Goal: Transaction & Acquisition: Book appointment/travel/reservation

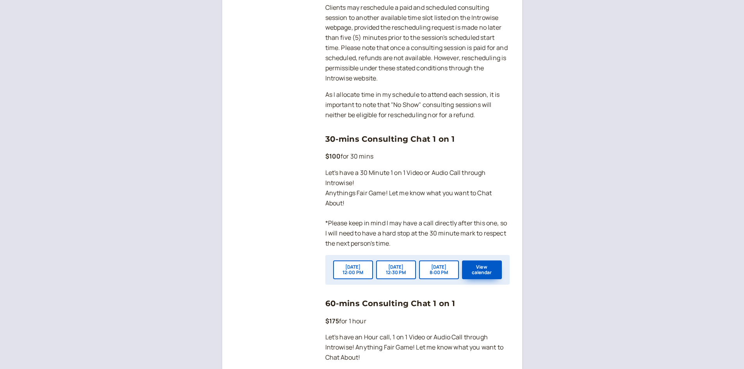
scroll to position [508, 0]
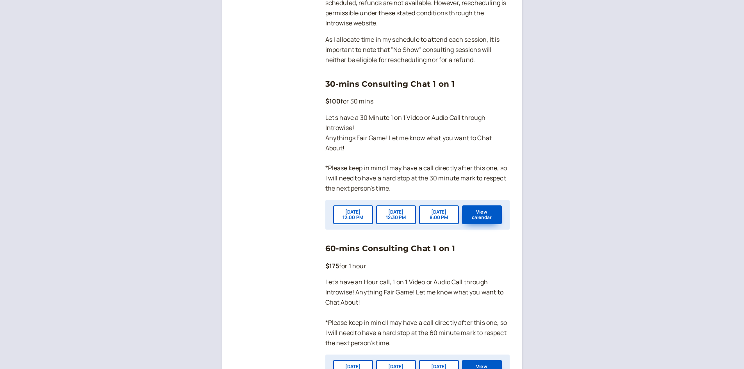
scroll to position [547, 0]
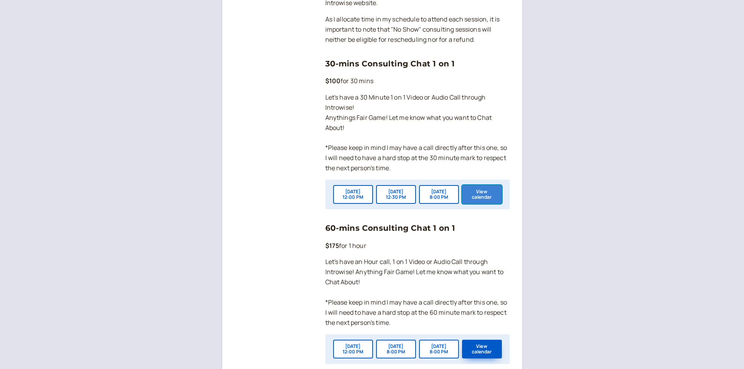
click at [483, 204] on button "View calendar" at bounding box center [482, 194] width 40 height 19
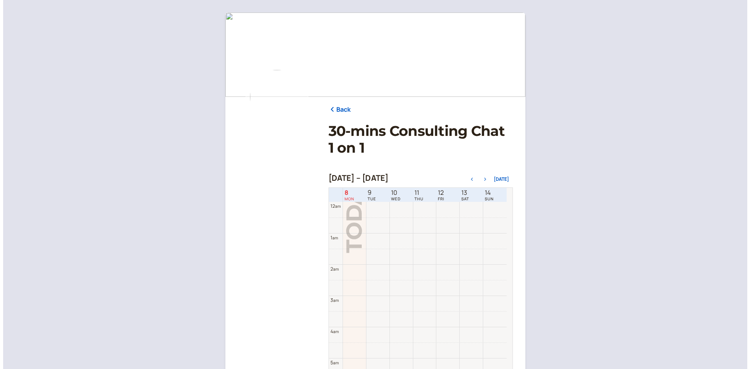
scroll to position [250, 0]
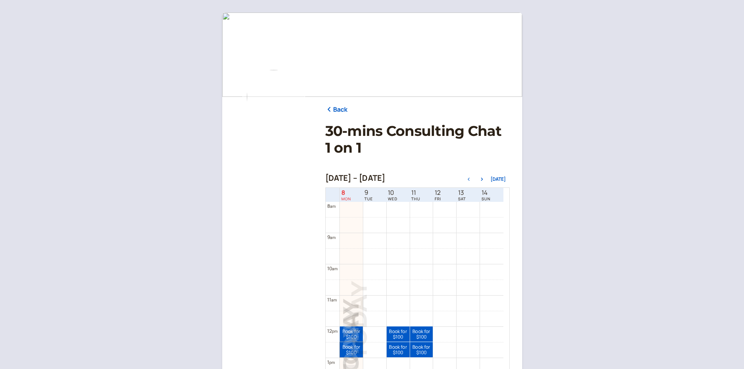
click at [348, 342] on link "Book for $100 $100" at bounding box center [351, 349] width 23 height 15
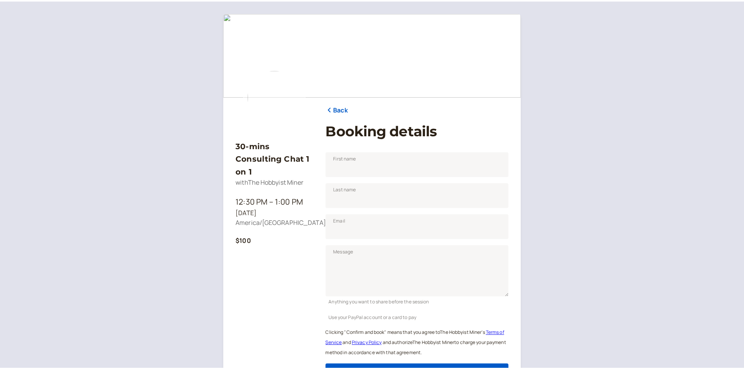
scroll to position [82, 0]
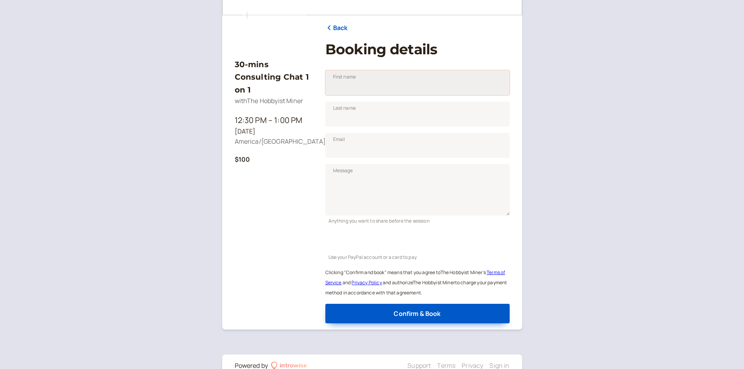
click at [375, 90] on input "First name" at bounding box center [417, 82] width 184 height 25
type input "Steve"
click at [368, 116] on input "Last name" at bounding box center [417, 114] width 184 height 25
type input "Whiting"
click at [371, 140] on input "Email" at bounding box center [417, 145] width 184 height 25
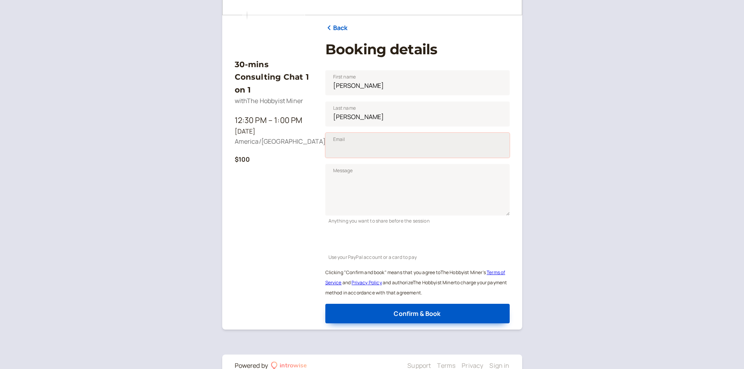
type input "steve@sm50.com"
click at [388, 171] on textarea "Message" at bounding box center [417, 190] width 184 height 52
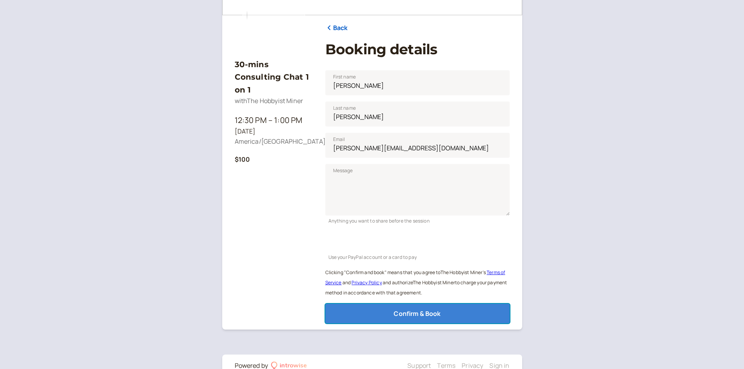
click at [444, 312] on button "Confirm & Book" at bounding box center [417, 314] width 184 height 20
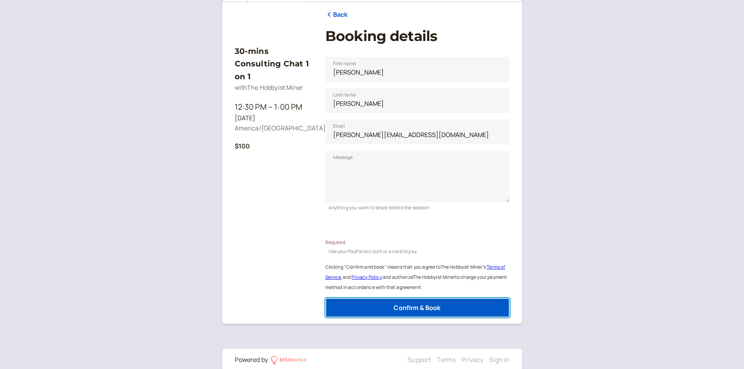
scroll to position [110, 0]
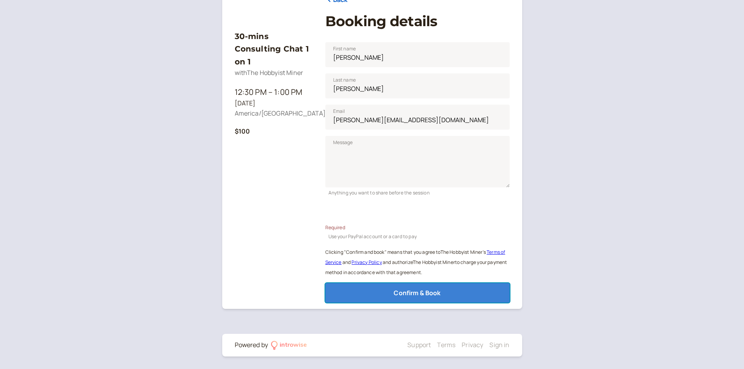
click at [414, 289] on span "Confirm & Book" at bounding box center [417, 293] width 47 height 9
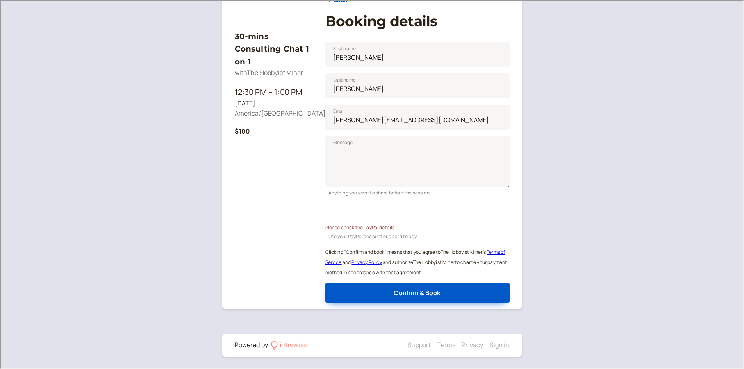
scroll to position [102, 0]
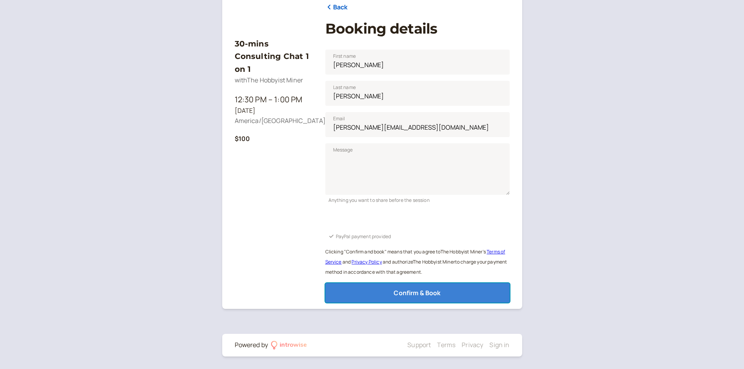
click at [435, 296] on span "Confirm & Book" at bounding box center [417, 293] width 47 height 9
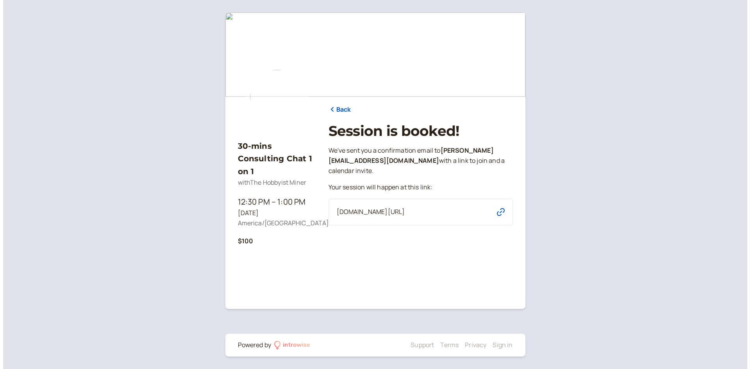
scroll to position [0, 0]
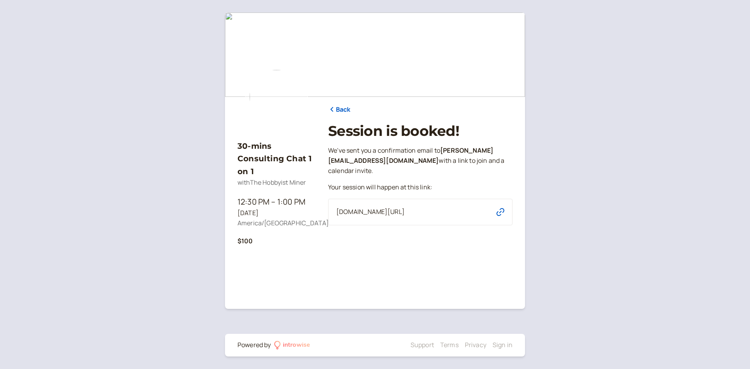
click at [498, 208] on icon "button" at bounding box center [500, 212] width 8 height 8
